Goal: Information Seeking & Learning: Learn about a topic

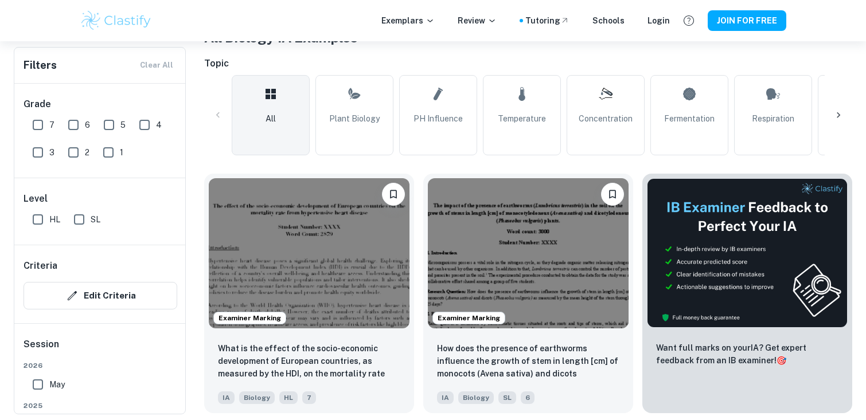
scroll to position [252, 0]
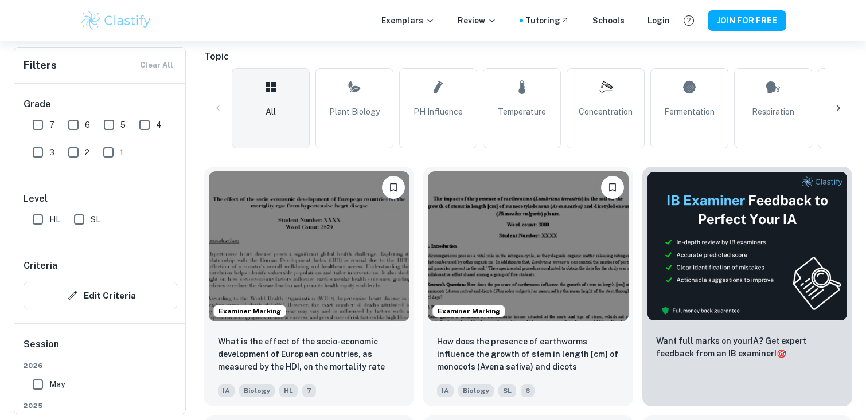
click at [77, 216] on input "SL" at bounding box center [79, 219] width 23 height 23
checkbox input "true"
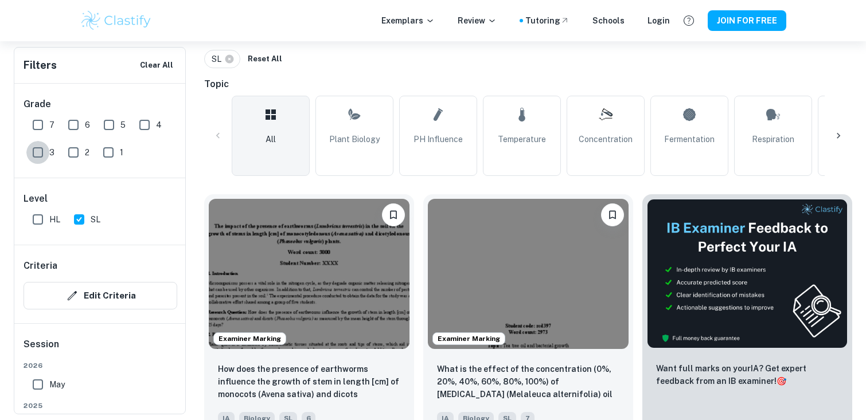
click at [39, 156] on input "3" at bounding box center [37, 152] width 23 height 23
checkbox input "true"
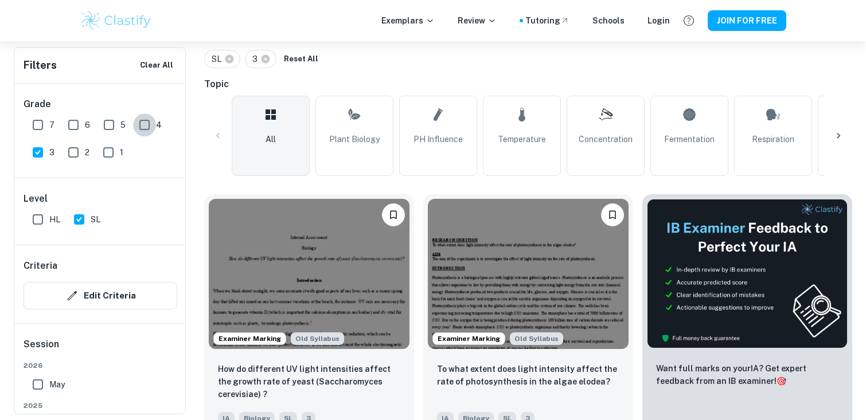
click at [148, 123] on input "4" at bounding box center [144, 124] width 23 height 23
checkbox input "true"
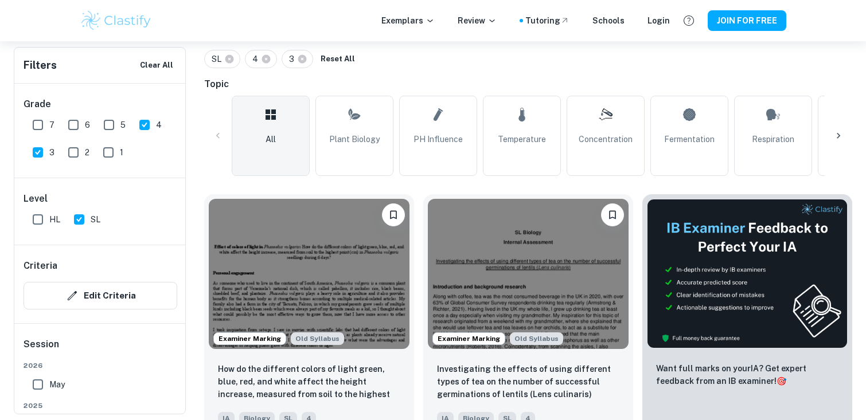
click at [107, 124] on input "5" at bounding box center [108, 124] width 23 height 23
checkbox input "true"
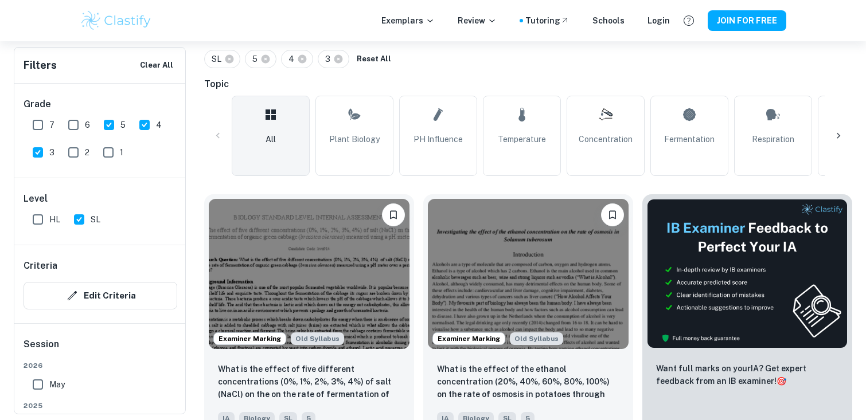
click at [77, 122] on input "6" at bounding box center [73, 124] width 23 height 23
checkbox input "true"
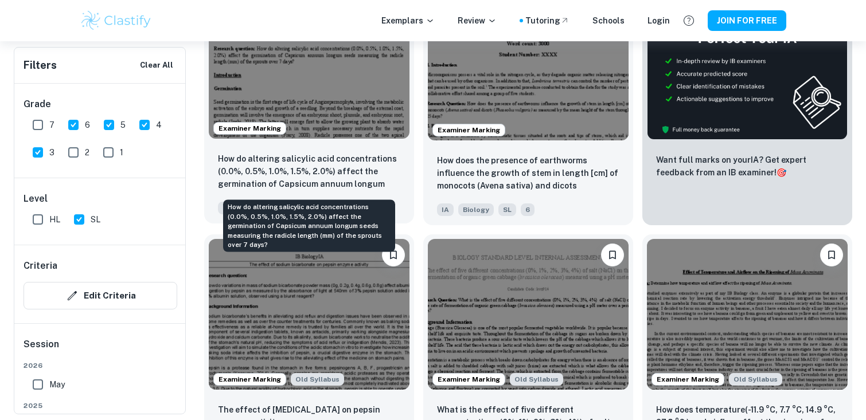
scroll to position [461, 0]
